Goal: Task Accomplishment & Management: Complete application form

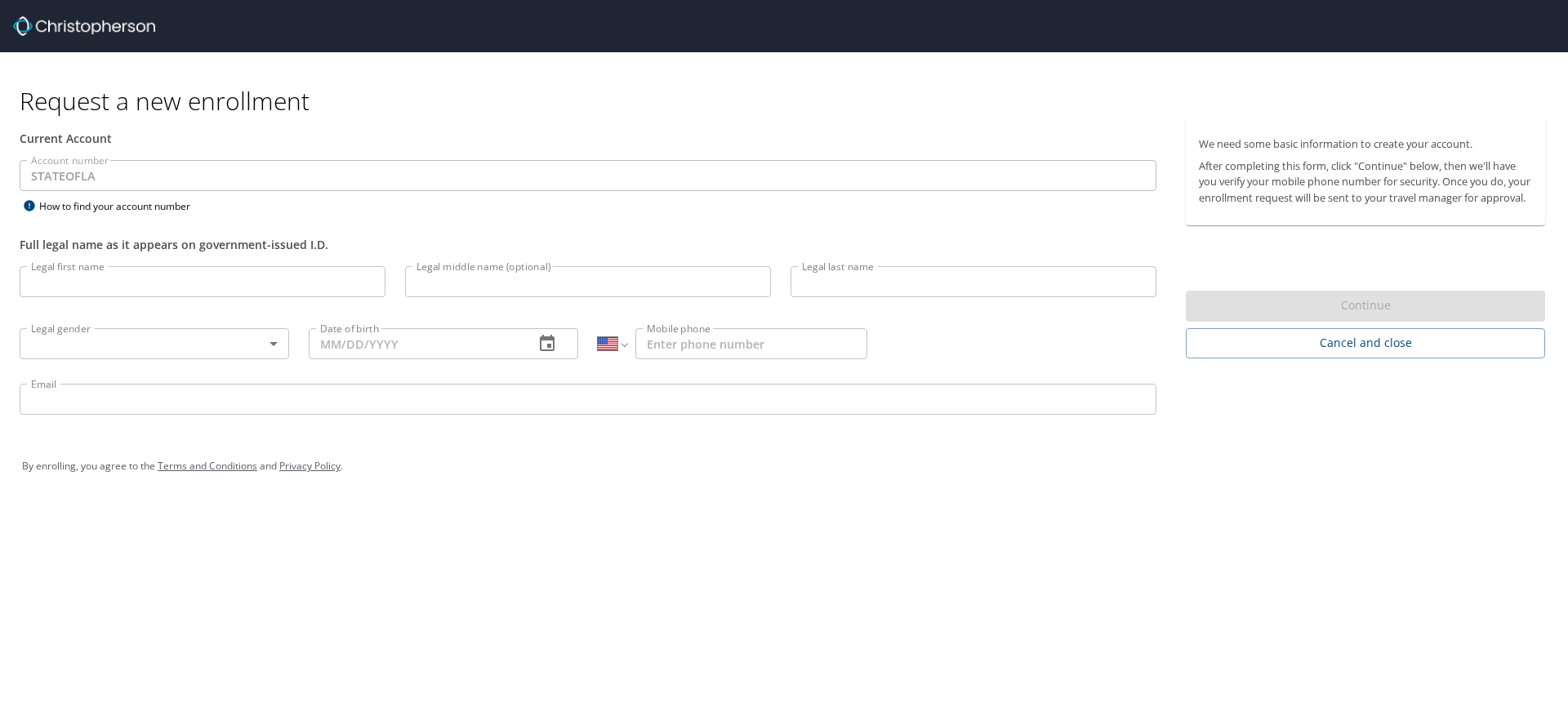
select select "US"
click at [164, 282] on input "Legal first name" at bounding box center [202, 282] width 366 height 31
type input "[PERSON_NAME]"
type input "A"
type input "[PERSON_NAME]"
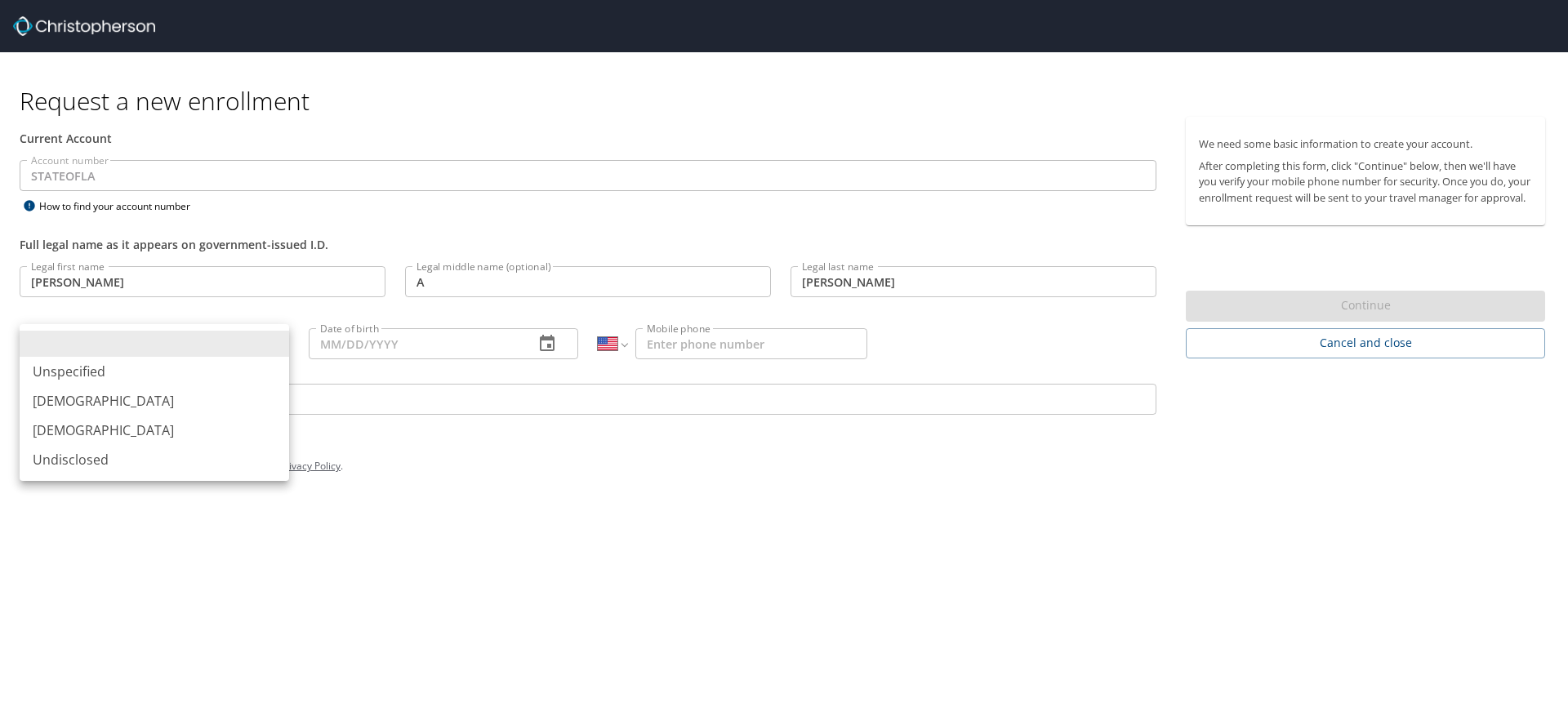
click at [276, 342] on body "Request a new enrollment Current Account Account number STATEOFLA Account numbe…" at bounding box center [784, 358] width 1568 height 716
click at [89, 407] on li "[DEMOGRAPHIC_DATA]" at bounding box center [154, 401] width 269 height 30
type input "[DEMOGRAPHIC_DATA]"
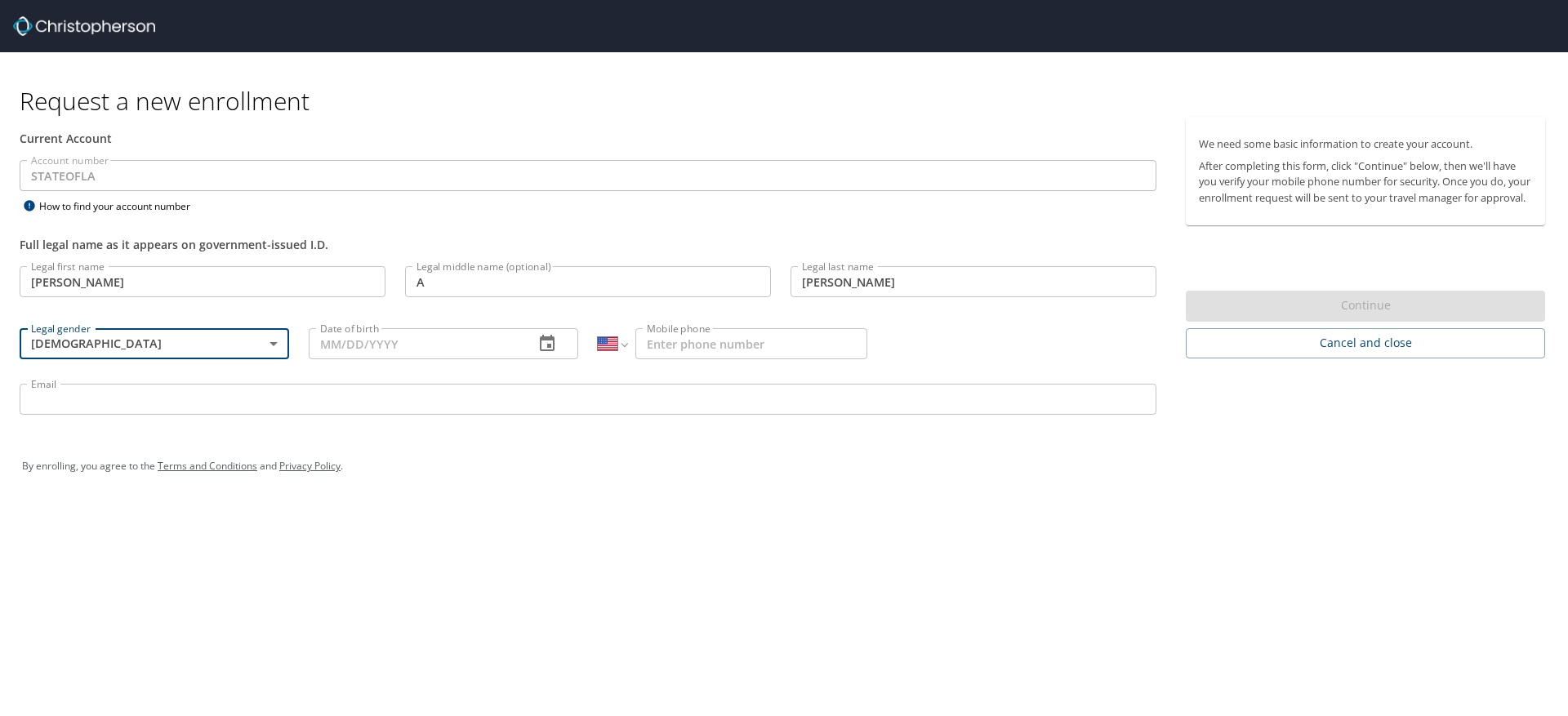
click at [481, 349] on input "Date of birth" at bounding box center [414, 344] width 212 height 31
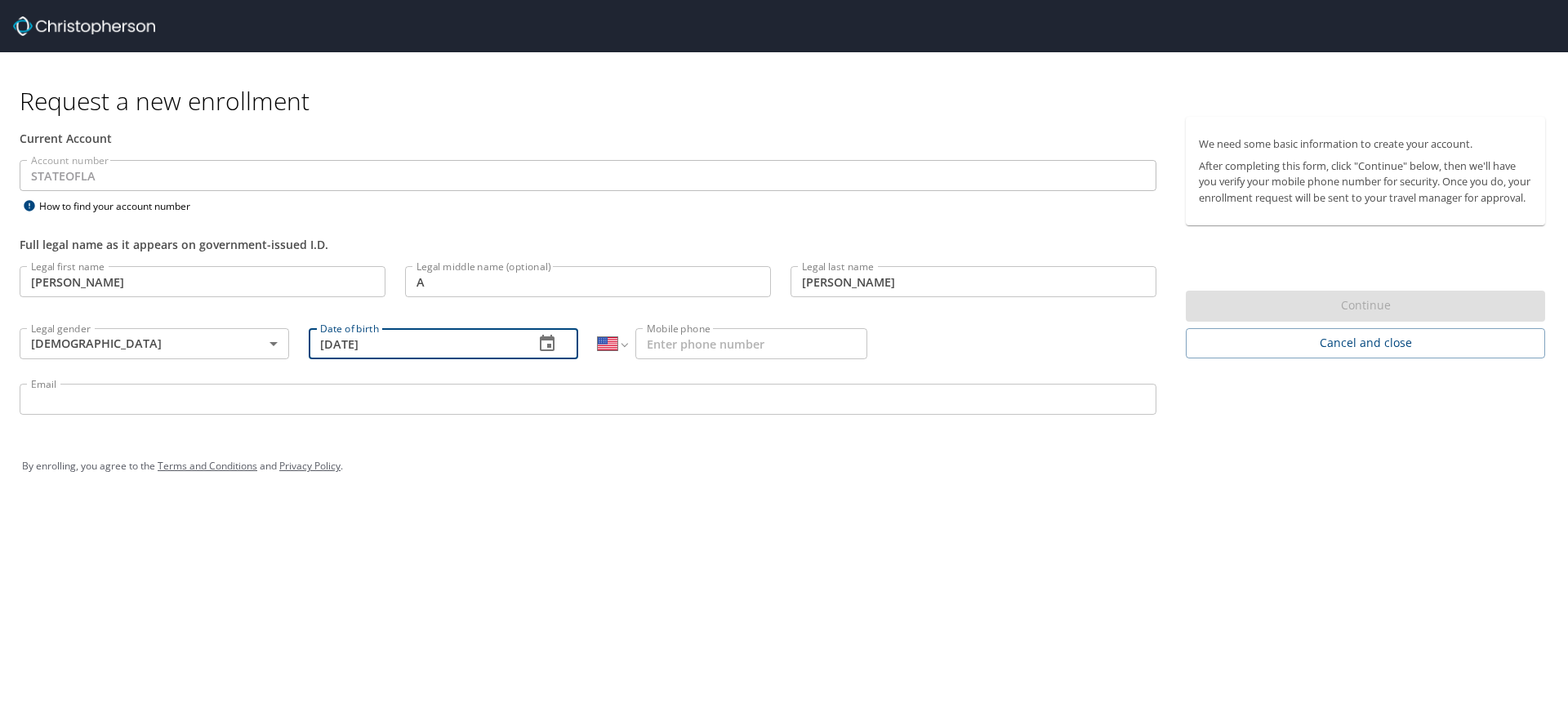
type input "[DATE]"
click at [704, 343] on input "Mobile phone" at bounding box center [751, 344] width 232 height 31
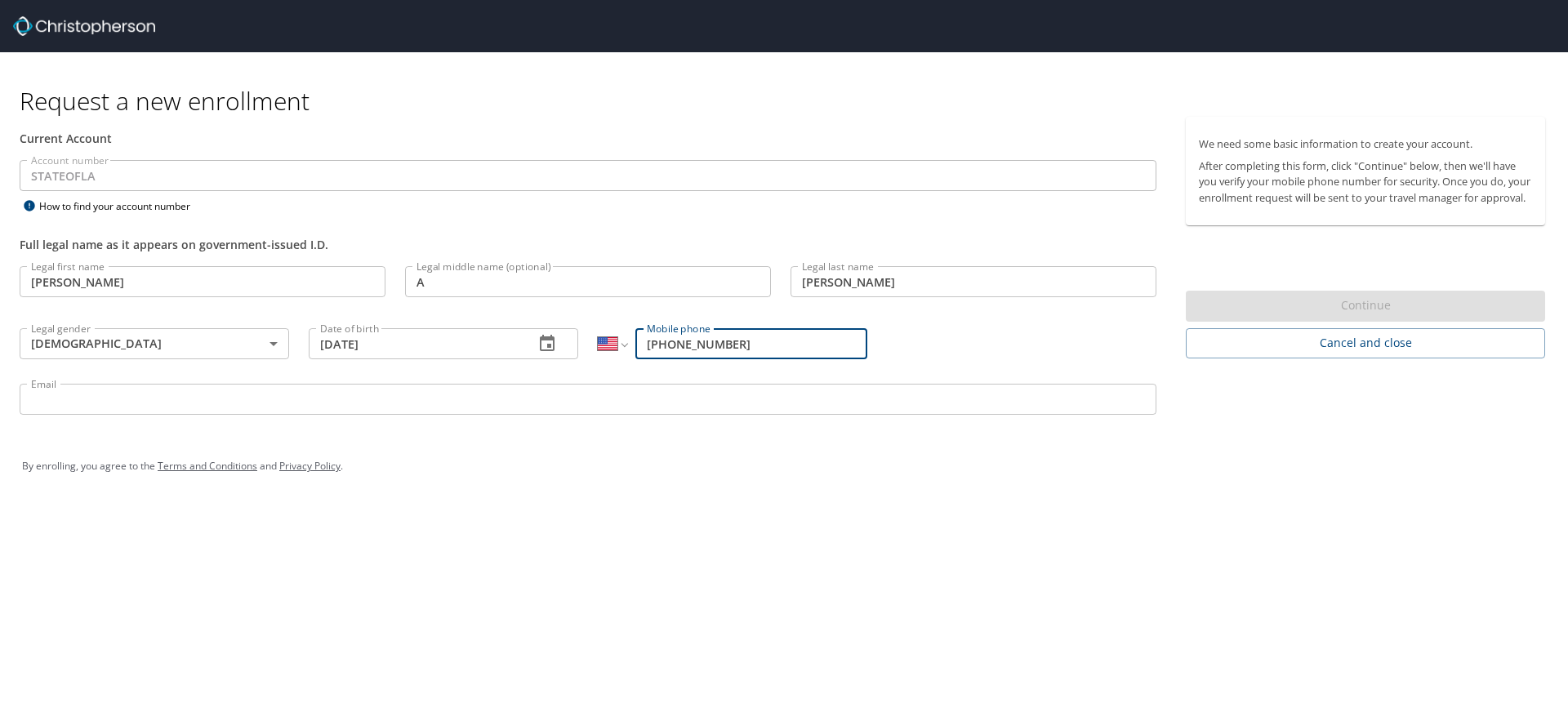
type input "[PHONE_NUMBER]"
click at [216, 383] on div "Email Email" at bounding box center [588, 402] width 1156 height 55
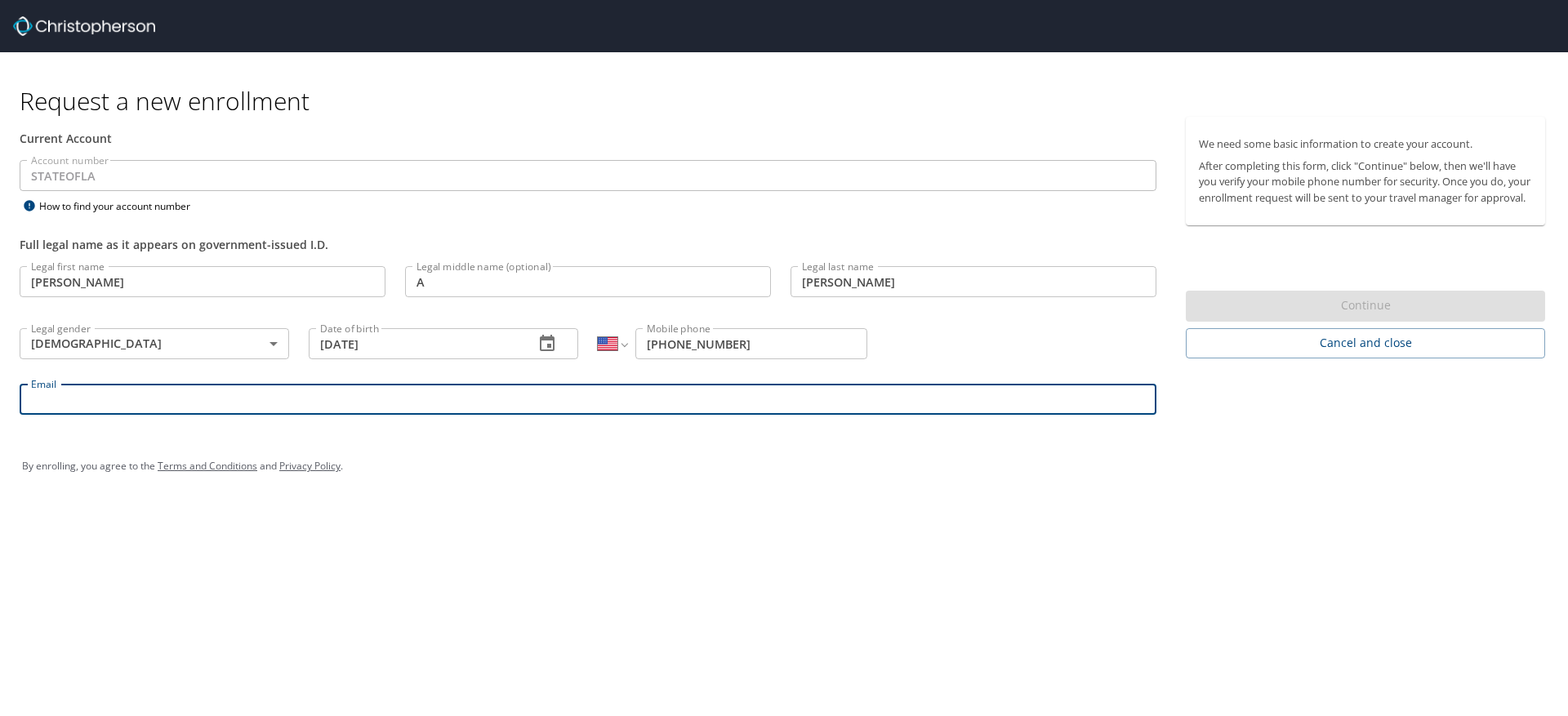
click at [209, 391] on input "Email" at bounding box center [588, 399] width 1138 height 31
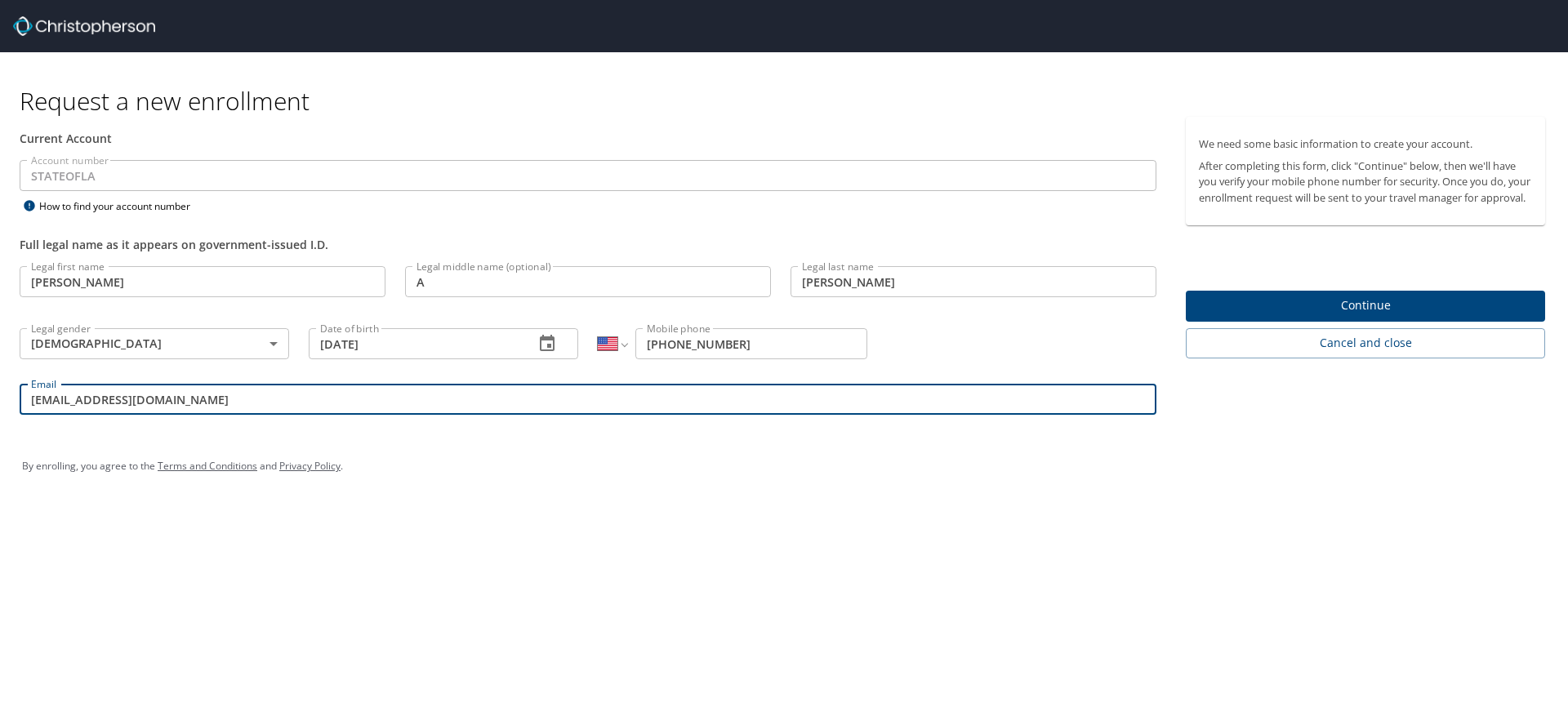
type input "[EMAIL_ADDRESS][DOMAIN_NAME]"
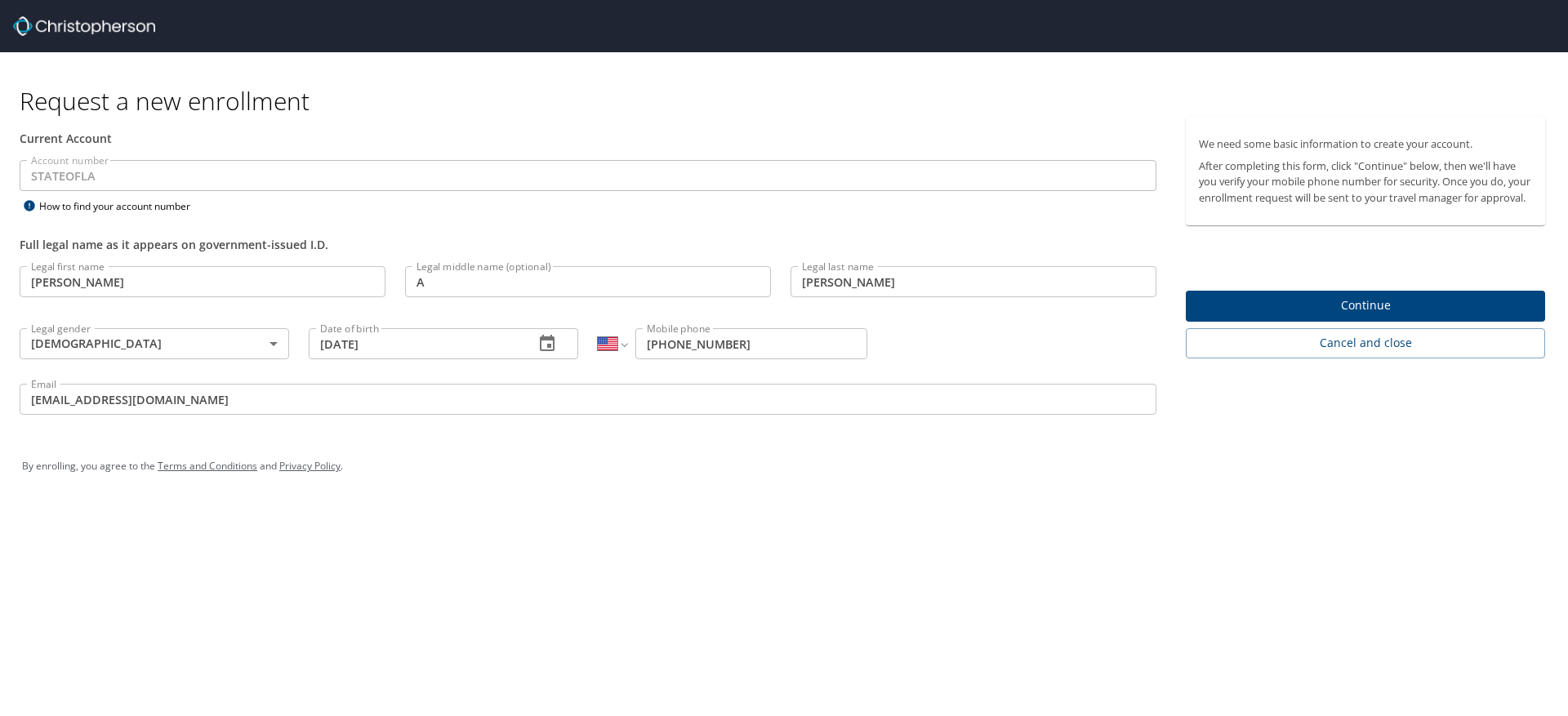
click at [467, 441] on div "By enrolling, you agree to the Terms and Conditions and Privacy Policy ." at bounding box center [784, 466] width 1549 height 73
click at [1368, 316] on span "Continue" at bounding box center [1366, 305] width 333 height 21
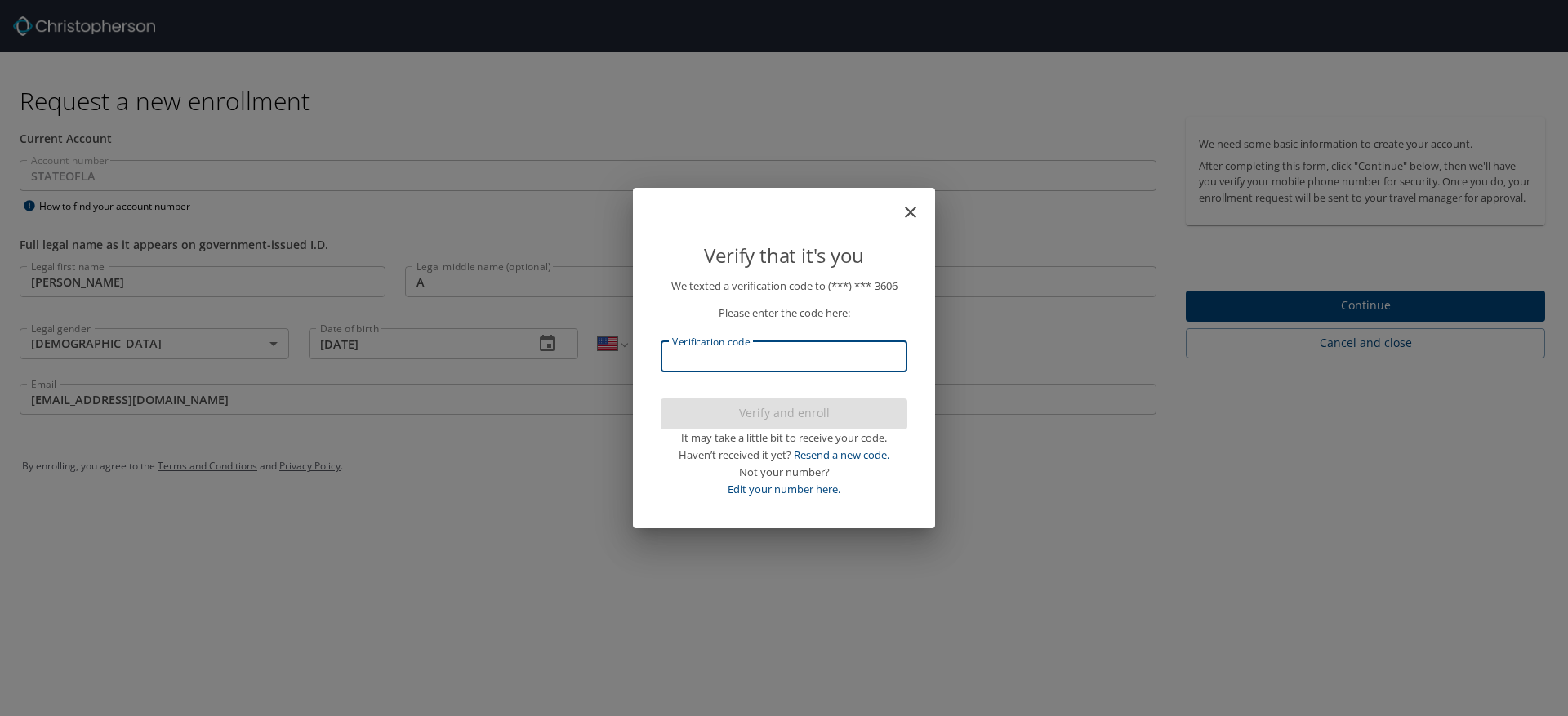
click at [731, 361] on input "Verification code" at bounding box center [784, 357] width 247 height 31
type input "476"
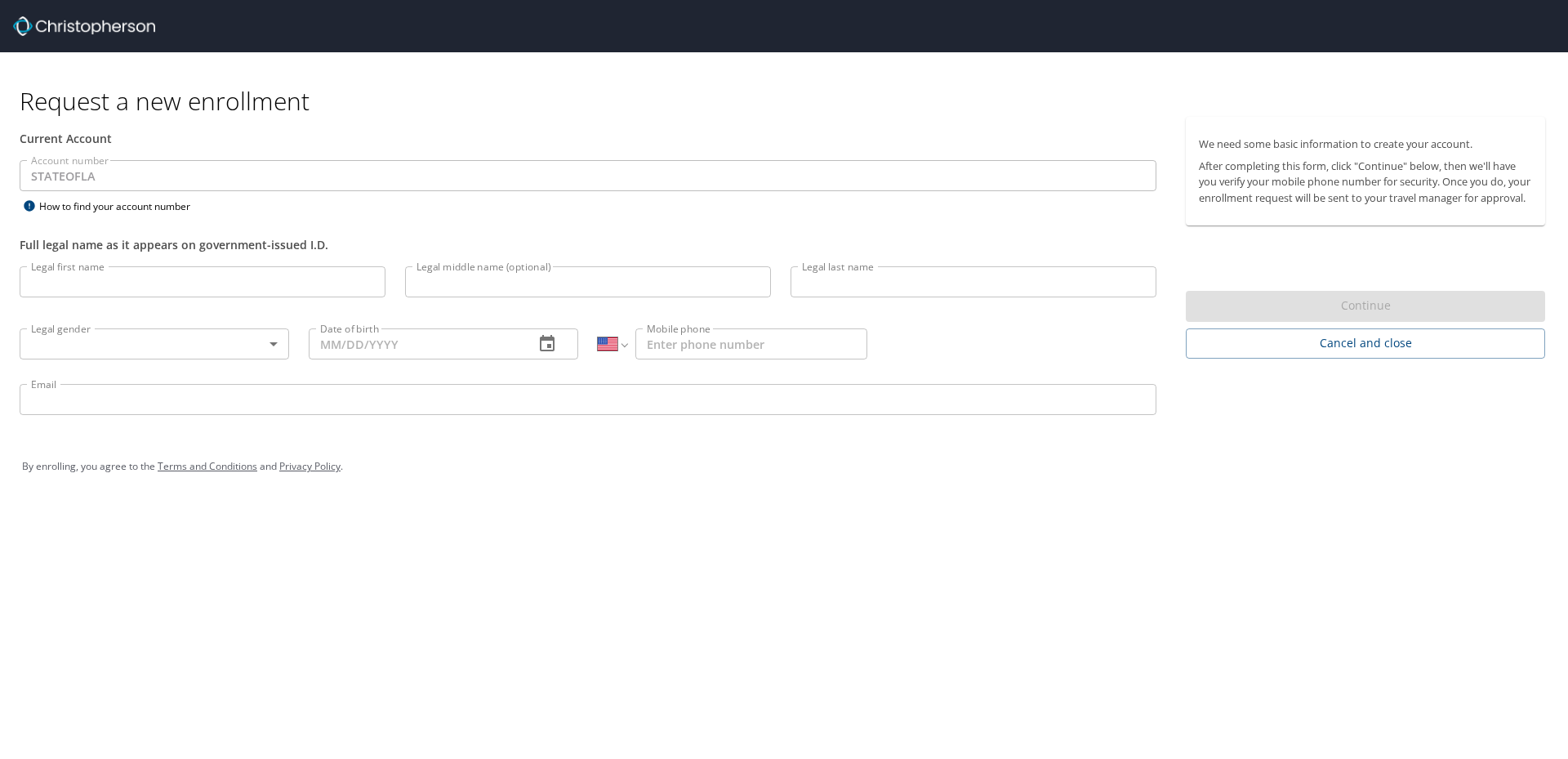
select select "US"
